Goal: Find contact information: Find contact information

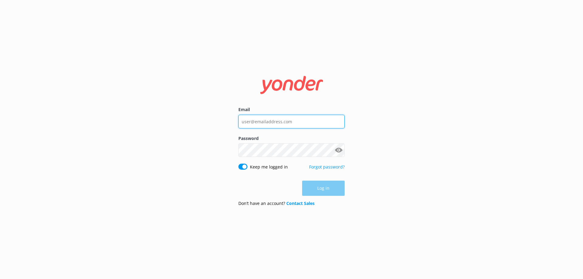
type input "[EMAIL_ADDRESS][DOMAIN_NAME]"
click at [322, 189] on div "Log in" at bounding box center [291, 188] width 106 height 15
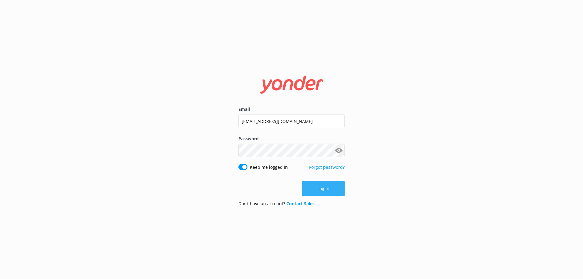
click at [315, 187] on button "Log in" at bounding box center [323, 188] width 42 height 15
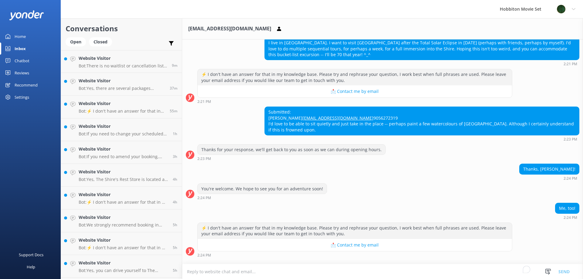
scroll to position [94, 0]
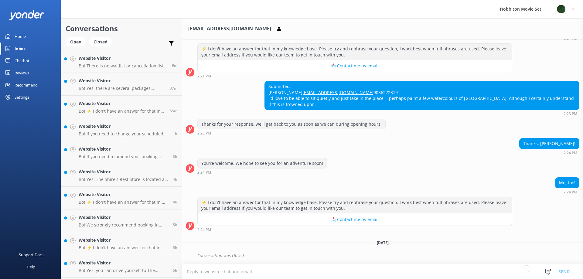
drag, startPoint x: 344, startPoint y: 85, endPoint x: 268, endPoint y: 86, distance: 76.2
click at [268, 86] on div "Submitted: Ellen McMicking everlovinblueeyedtigress@gmail.com 9056272319 I'd lo…" at bounding box center [422, 95] width 314 height 28
copy link "everlovinblueeyedtigress@gmail.com"
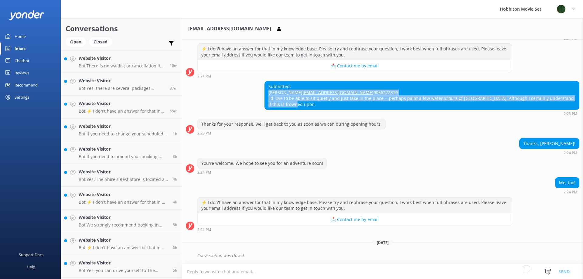
drag, startPoint x: 304, startPoint y: 104, endPoint x: 268, endPoint y: 82, distance: 43.2
click at [268, 82] on div "Submitted: Ellen McMicking everlovinblueeyedtigress@gmail.com 9056272319 I'd lo…" at bounding box center [422, 95] width 314 height 28
copy div "Ellen McMicking everlovinblueeyedtigress@gmail.com 9056272319 I'd love to be ab…"
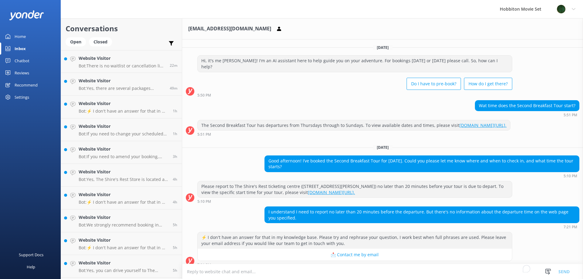
scroll to position [116, 0]
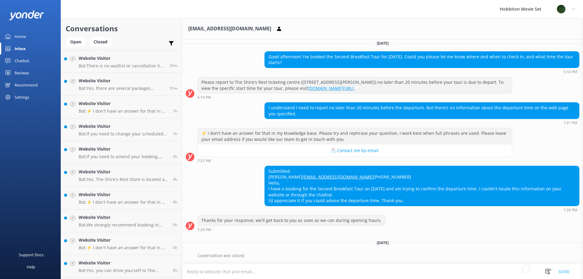
click at [294, 166] on div "Submitted: Youngwoo Cho demishrain@gmail.com +82-10-7102-1060 Hello, I have a b…" at bounding box center [422, 186] width 314 height 40
drag, startPoint x: 294, startPoint y: 164, endPoint x: 282, endPoint y: 165, distance: 12.2
click at [282, 166] on div "Submitted: Youngwoo Cho demishrain@gmail.com +82-10-7102-1060 Hello, I have a b…" at bounding box center [422, 186] width 314 height 40
copy div "Youngwoo Cho"
drag, startPoint x: 401, startPoint y: 200, endPoint x: 266, endPoint y: 166, distance: 139.3
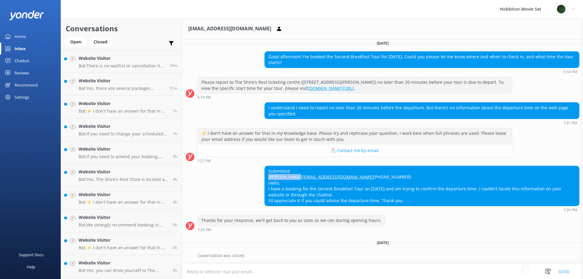
click at [266, 166] on div "Submitted: Youngwoo Cho demishrain@gmail.com +82-10-7102-1060 Hello, I have a b…" at bounding box center [422, 186] width 314 height 40
copy div "Youngwoo Cho demishrain@gmail.com +82-10-7102-1060 Hello, I have a booking for …"
click at [319, 172] on div "Submitted: Youngwoo Cho demishrain@gmail.com +82-10-7102-1060 Hello, I have a b…" at bounding box center [422, 186] width 314 height 40
drag, startPoint x: 318, startPoint y: 170, endPoint x: 267, endPoint y: 171, distance: 50.4
click at [267, 171] on div "Submitted: Youngwoo Cho demishrain@gmail.com +82-10-7102-1060 Hello, I have a b…" at bounding box center [422, 186] width 314 height 40
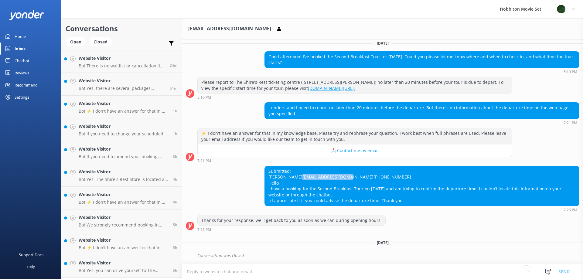
copy link "demishrain@gmail.com"
drag, startPoint x: 403, startPoint y: 199, endPoint x: 260, endPoint y: 175, distance: 145.6
click at [267, 166] on div "Submitted: Youngwoo Cho demishrain@gmail.com +82-10-7102-1060 Hello, I have a b…" at bounding box center [422, 186] width 314 height 40
copy div "Youngwoo Cho demishrain@gmail.com +82-10-7102-1060 Hello, I have a booking for …"
